Goal: Task Accomplishment & Management: Manage account settings

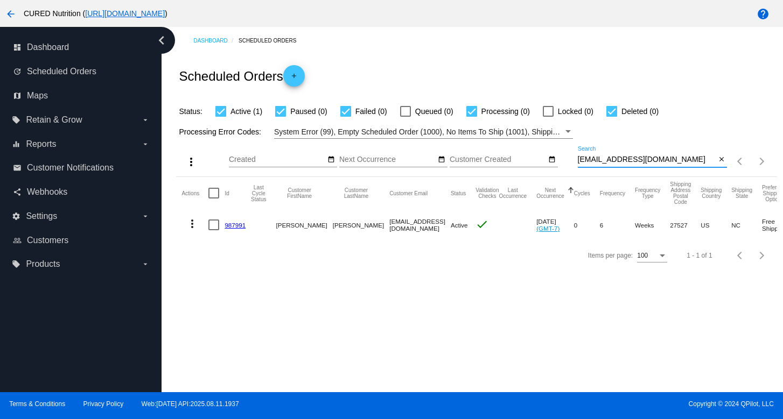
click at [591, 162] on input "[EMAIL_ADDRESS][DOMAIN_NAME]" at bounding box center [647, 160] width 138 height 9
click at [243, 225] on link "987991" at bounding box center [235, 225] width 21 height 7
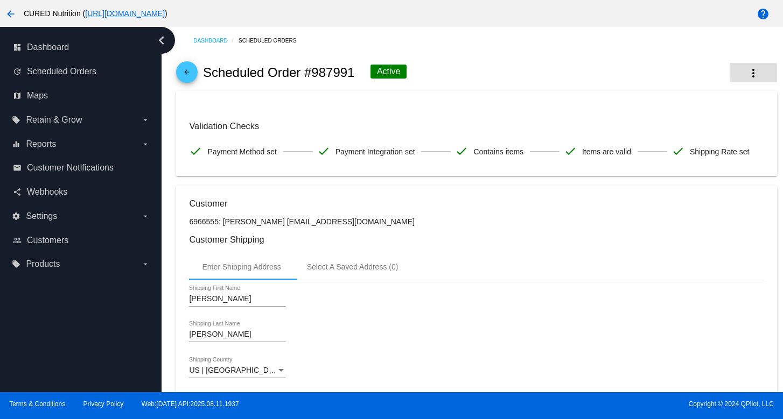
click at [747, 69] on mat-icon "more_vert" at bounding box center [753, 73] width 13 height 13
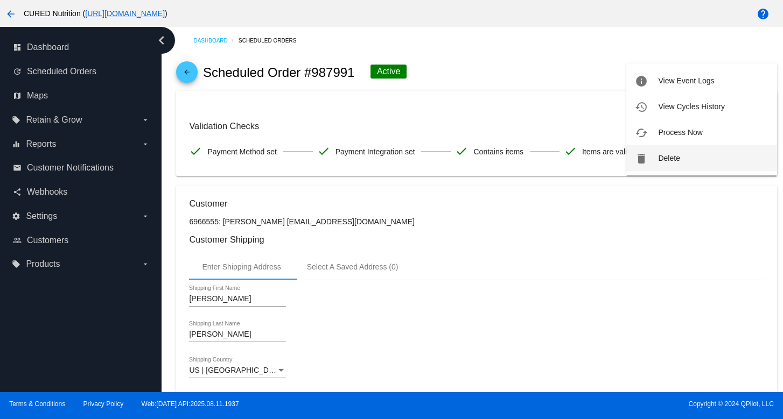
click at [678, 163] on button "delete Delete" at bounding box center [701, 158] width 151 height 26
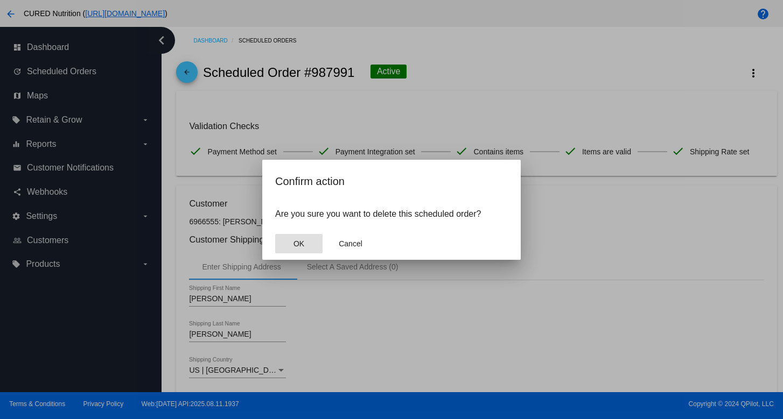
click at [309, 237] on button "OK" at bounding box center [298, 243] width 47 height 19
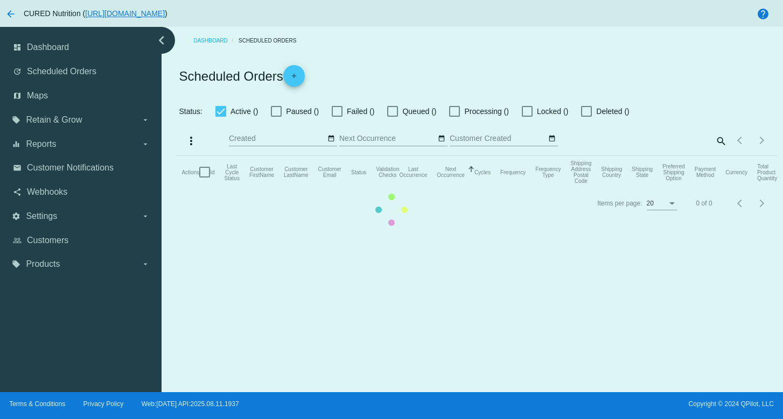
checkbox input "true"
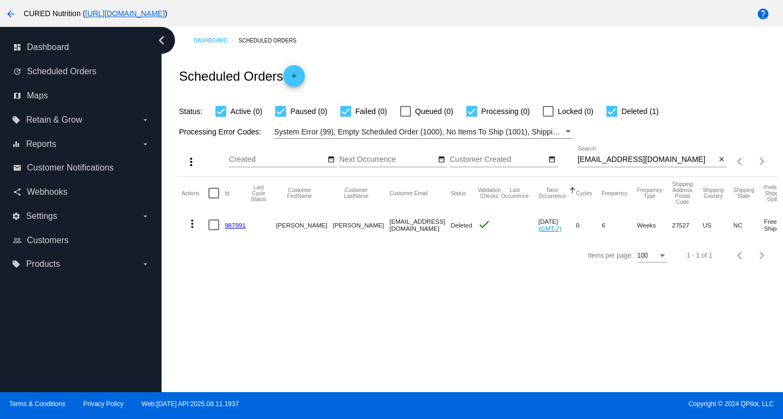
click at [640, 162] on input "[EMAIL_ADDRESS][DOMAIN_NAME]" at bounding box center [647, 160] width 138 height 9
paste input "[PERSON_NAME].griffin1@g"
type input "[PERSON_NAME][EMAIL_ADDRESS][DOMAIN_NAME]"
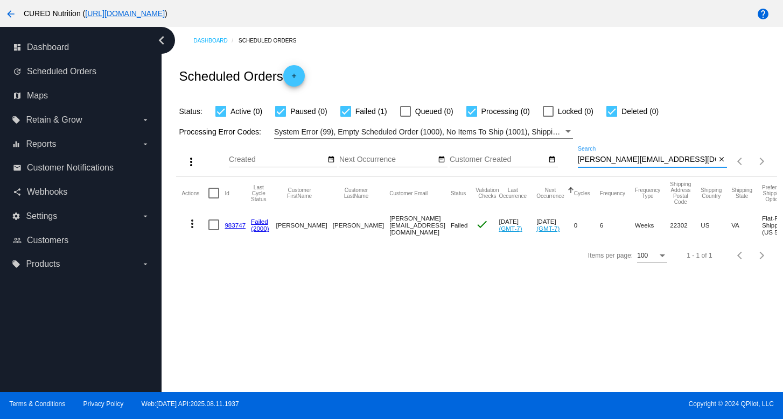
click at [234, 228] on link "983747" at bounding box center [235, 225] width 21 height 7
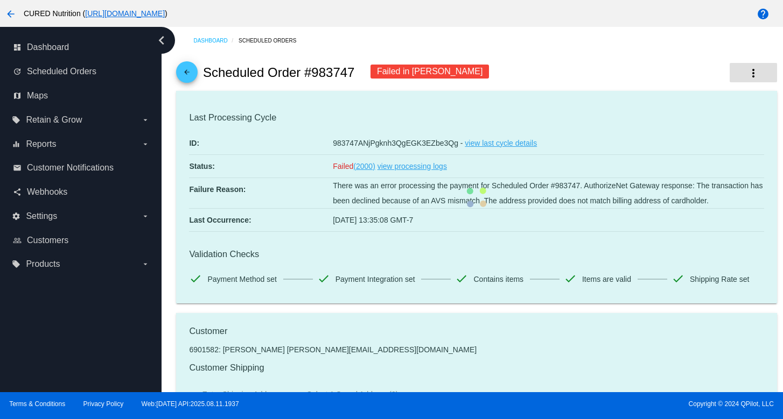
click at [755, 75] on mat-icon "more_vert" at bounding box center [753, 73] width 13 height 13
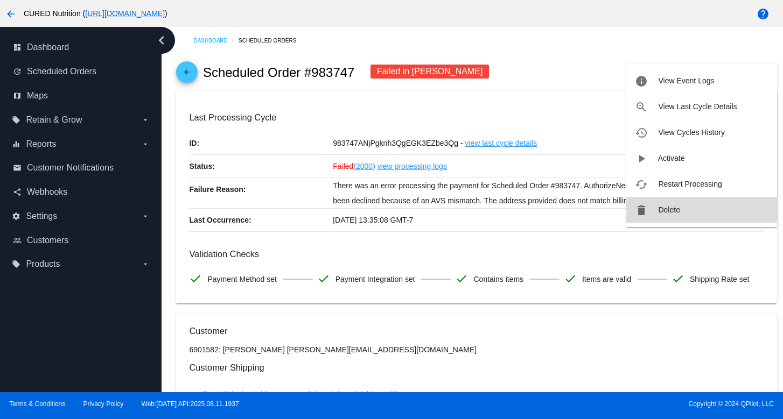
click at [670, 208] on span "Delete" at bounding box center [669, 210] width 22 height 9
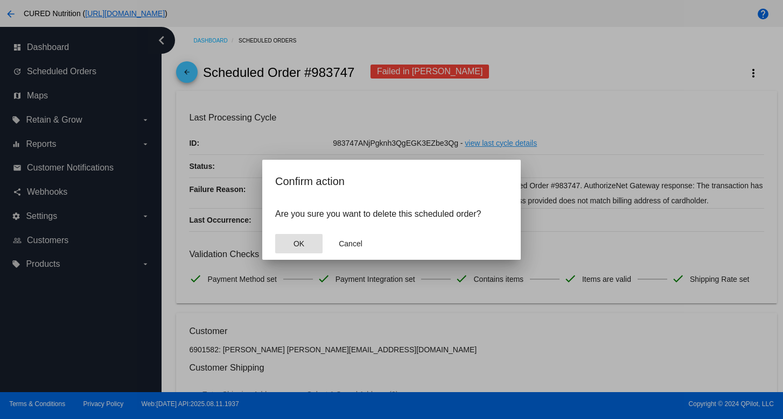
click at [297, 249] on button "OK" at bounding box center [298, 243] width 47 height 19
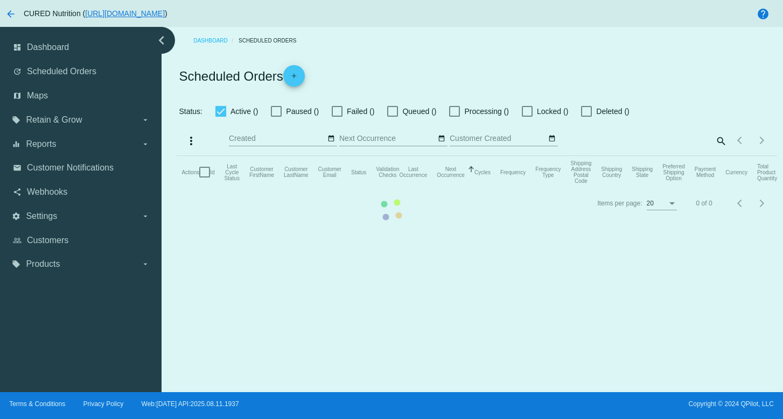
checkbox input "true"
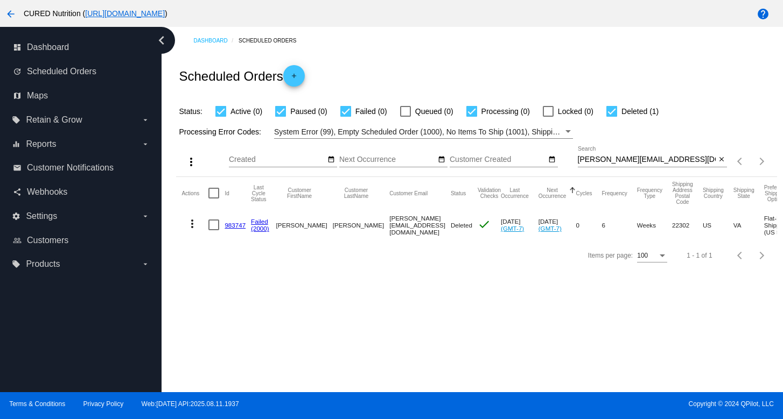
click at [229, 225] on link "983747" at bounding box center [235, 225] width 21 height 7
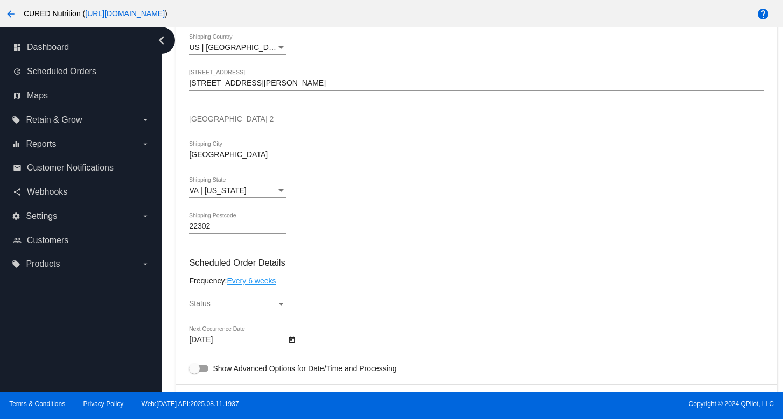
scroll to position [482, 0]
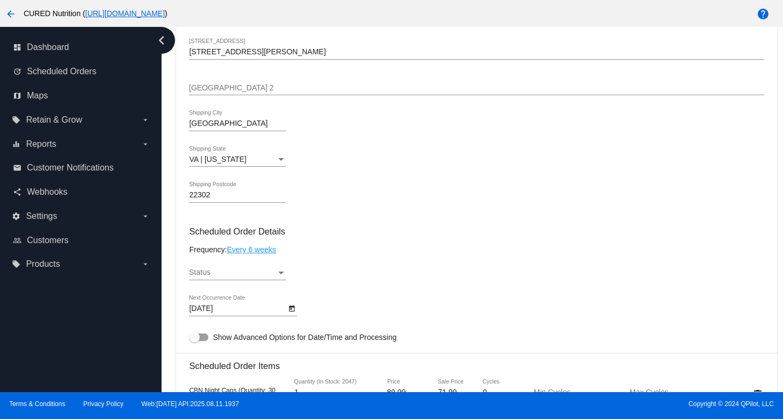
click at [284, 277] on div "Status" at bounding box center [281, 273] width 10 height 9
click at [244, 279] on span "Active" at bounding box center [237, 280] width 97 height 23
click at [373, 263] on mat-card-content "Customer 6901582: [PERSON_NAME] [PERSON_NAME][EMAIL_ADDRESS][DOMAIN_NAME] Custo…" at bounding box center [476, 400] width 575 height 1113
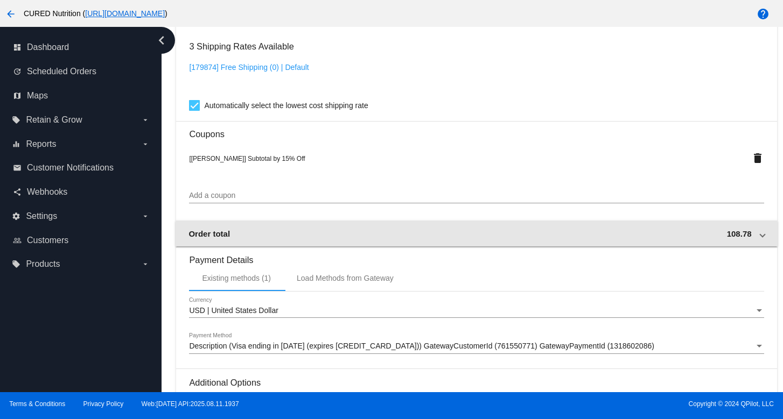
scroll to position [1106, 0]
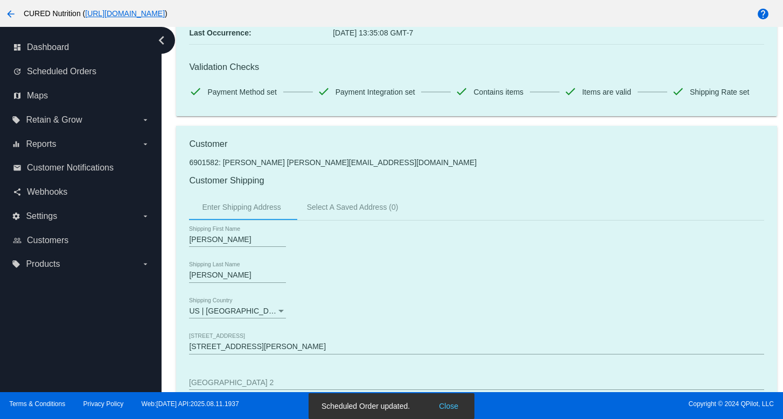
scroll to position [0, 0]
